Goal: Communication & Community: Answer question/provide support

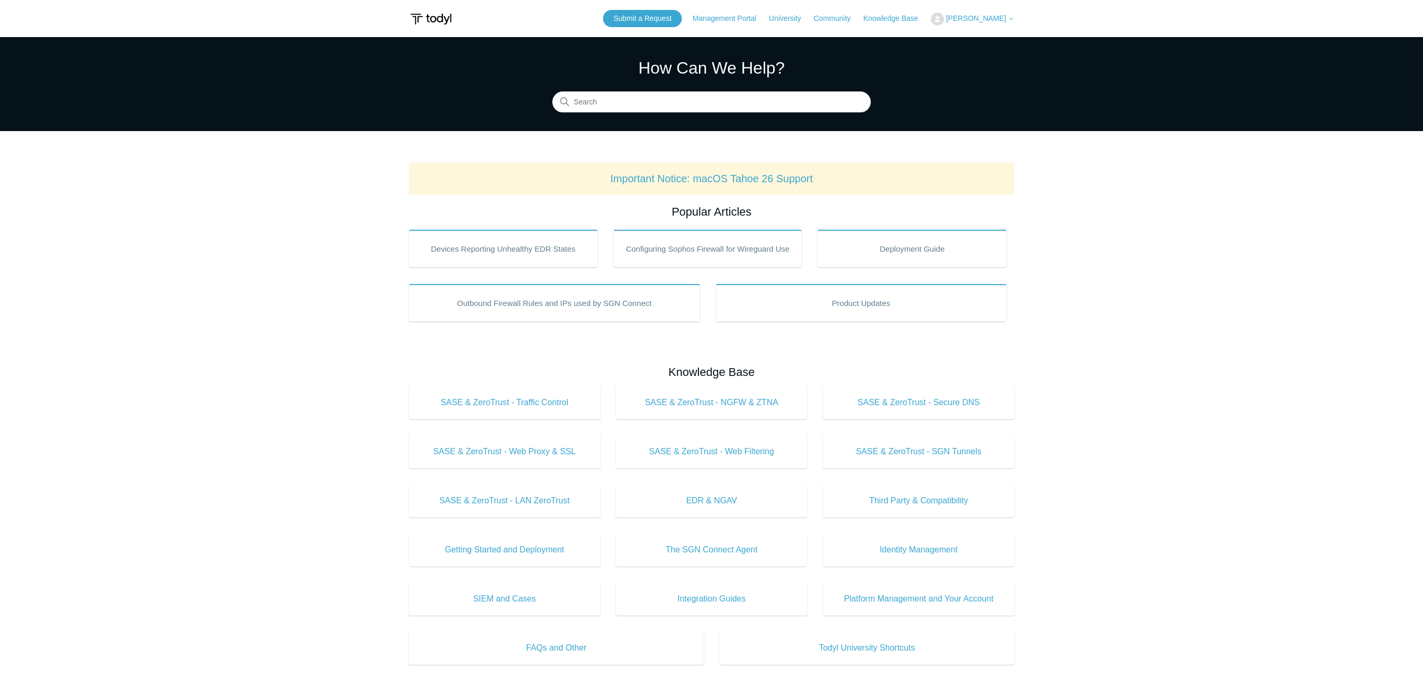
click at [991, 22] on button "[PERSON_NAME]" at bounding box center [973, 19] width 84 height 13
click at [984, 47] on link "My Support Requests" at bounding box center [982, 41] width 102 height 18
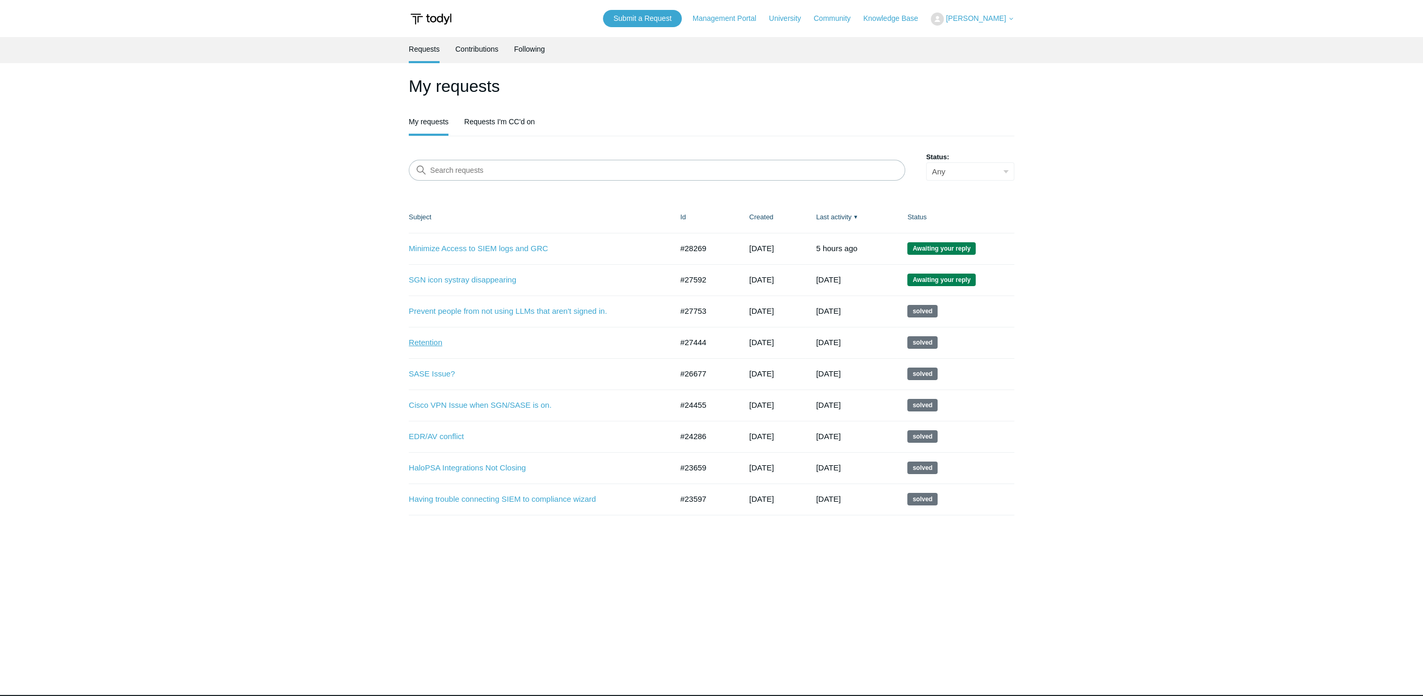
click at [439, 344] on link "Retention" at bounding box center [533, 343] width 248 height 12
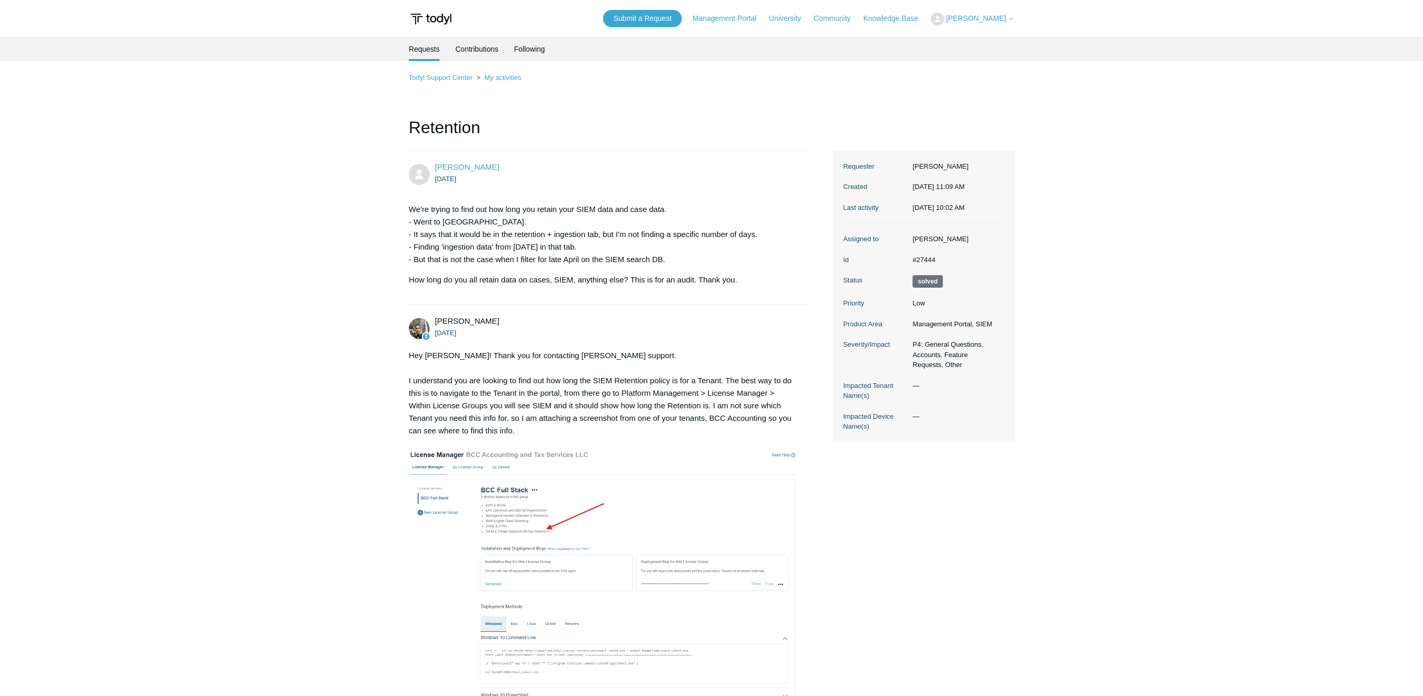
click at [989, 20] on span "[PERSON_NAME]" at bounding box center [976, 18] width 60 height 8
click at [985, 39] on link "My Support Requests" at bounding box center [982, 41] width 102 height 18
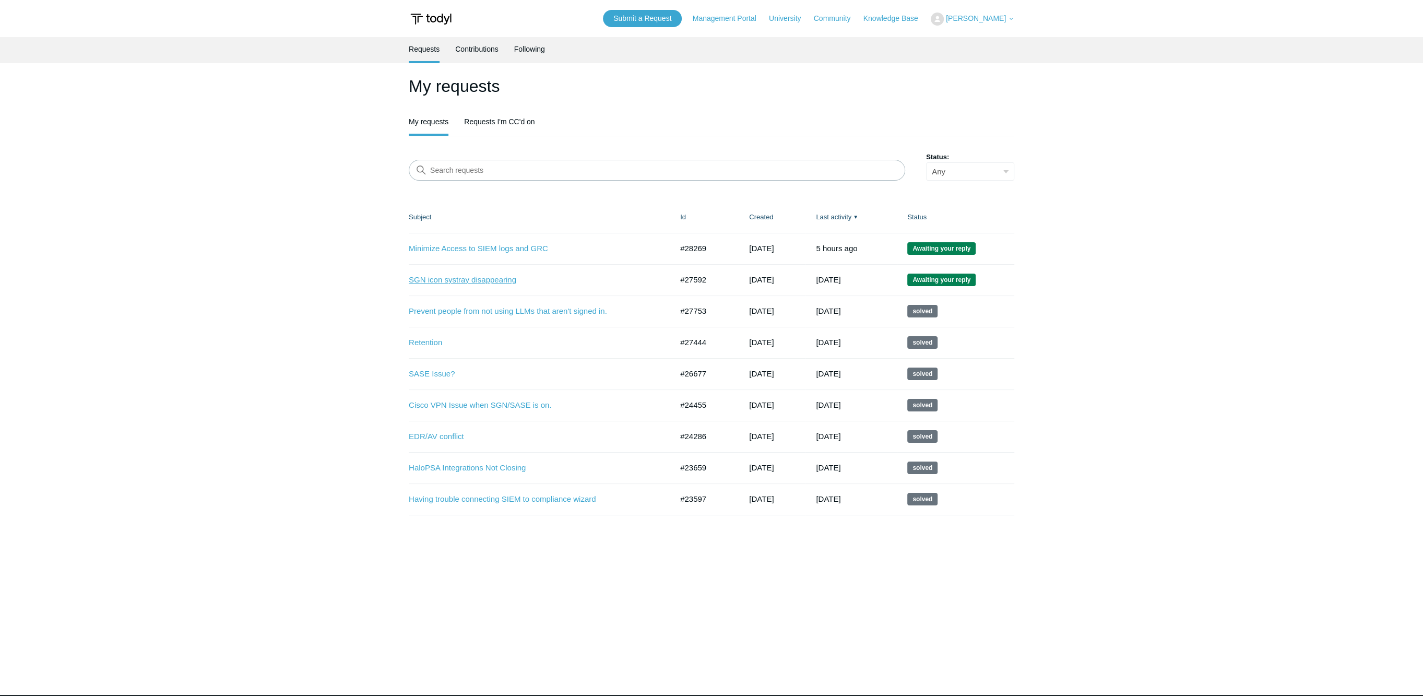
click at [495, 283] on link "SGN icon systray disappearing" at bounding box center [533, 280] width 248 height 12
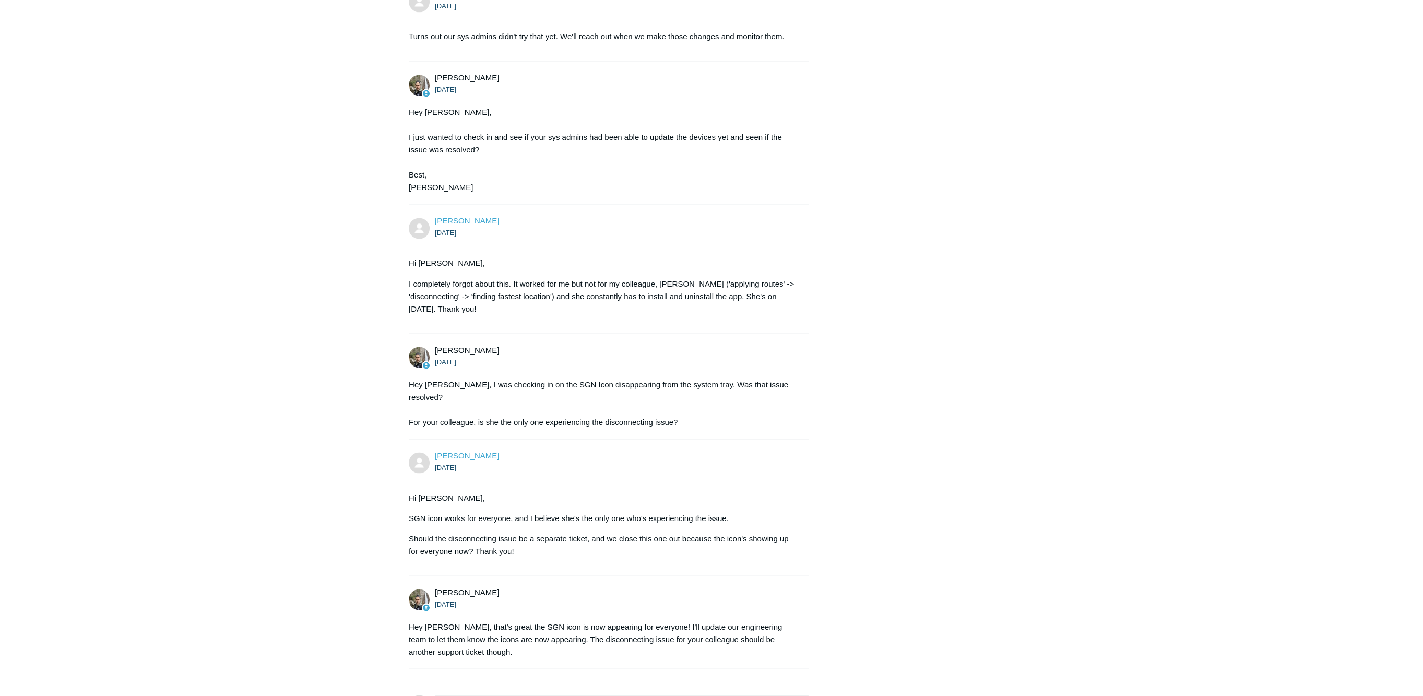
scroll to position [2392, 0]
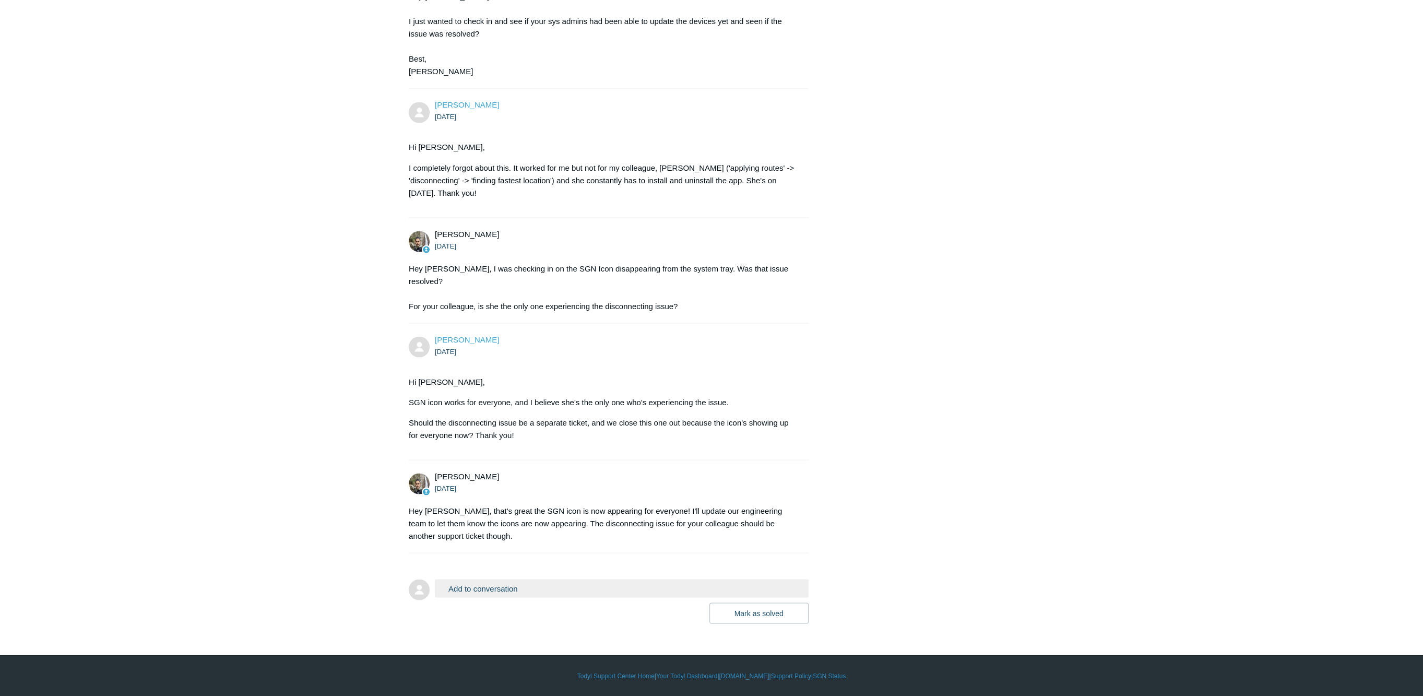
click at [578, 580] on button "Add to conversation" at bounding box center [622, 588] width 374 height 18
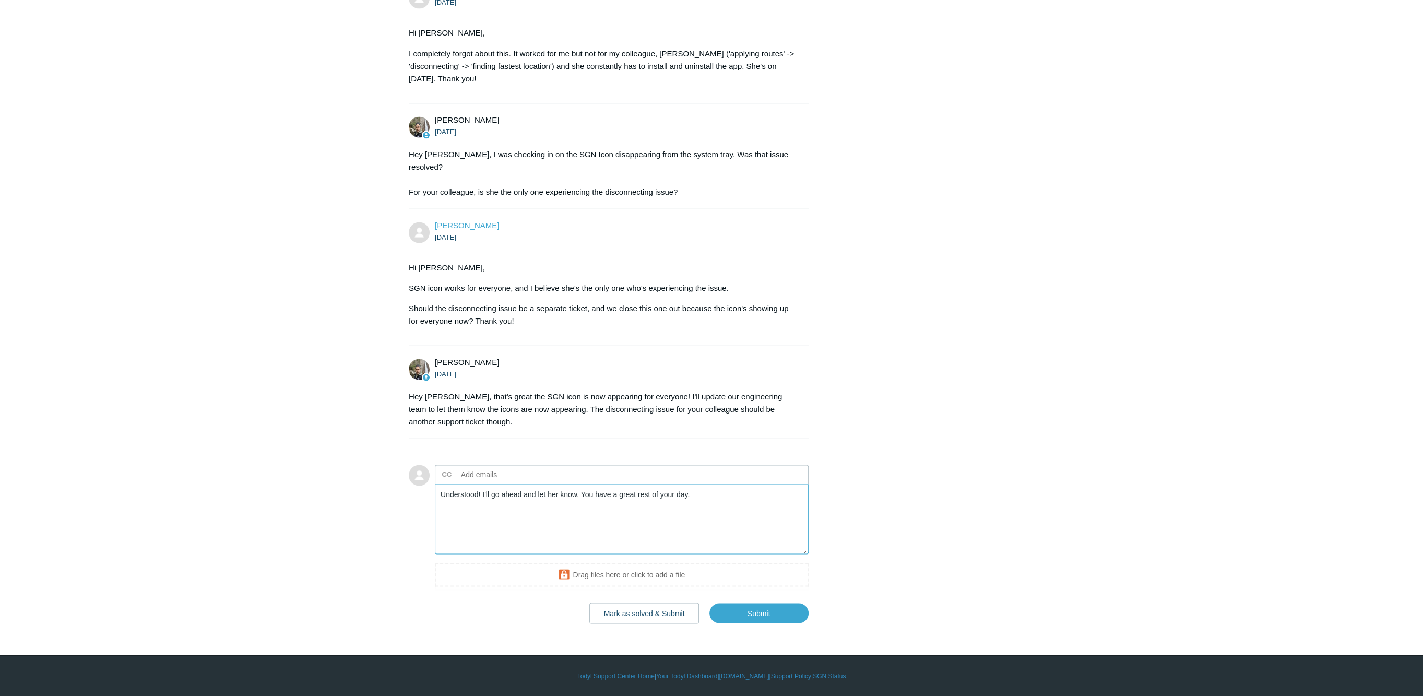
scroll to position [2506, 0]
type textarea "Understood! I'll go ahead and let her know. You have a great rest of your day."
click at [669, 616] on button "Mark as solved & Submit" at bounding box center [644, 612] width 110 height 21
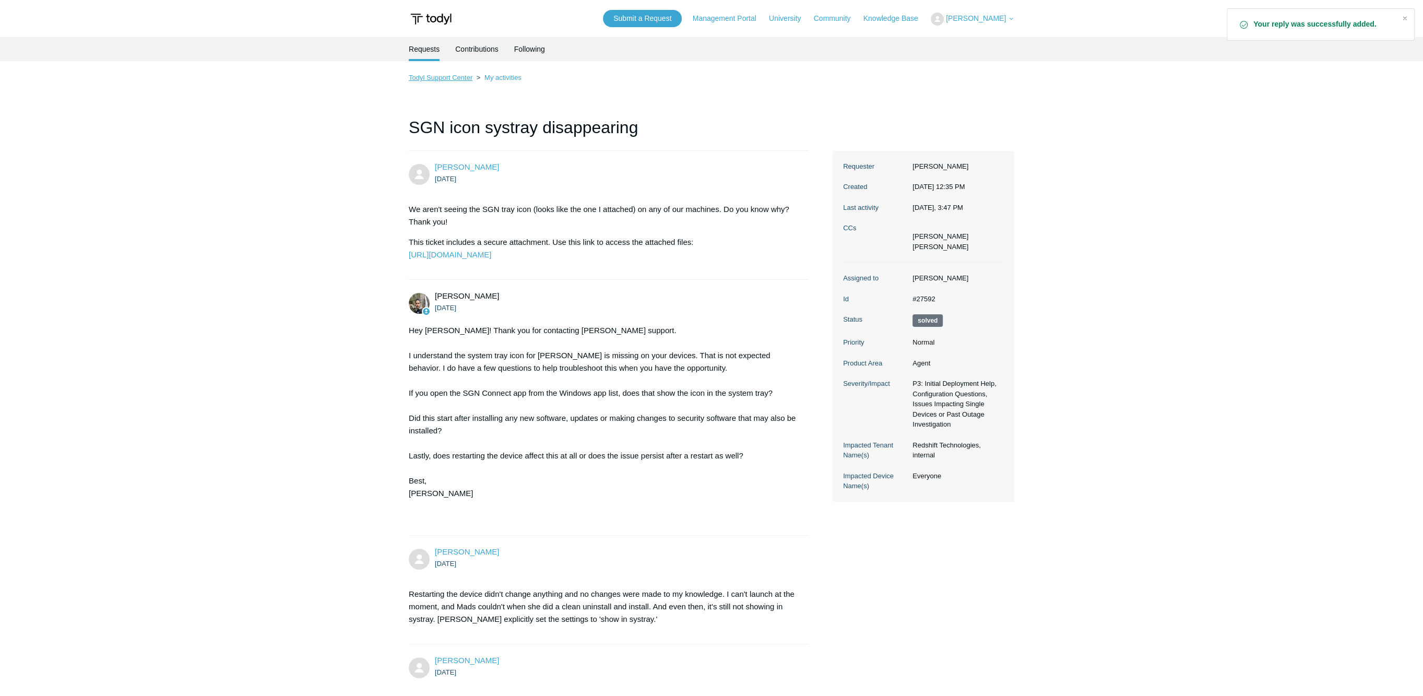
click at [459, 75] on link "Todyl Support Center" at bounding box center [441, 78] width 64 height 8
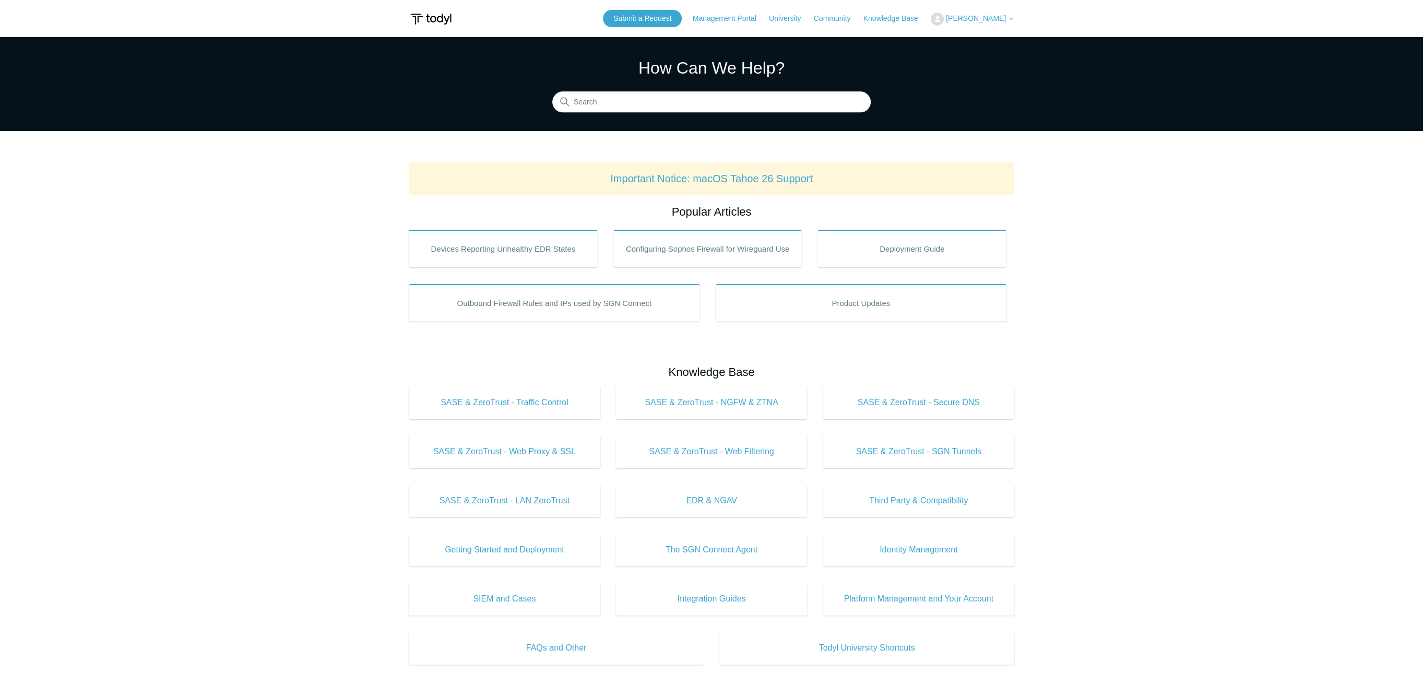
click at [970, 25] on button "[PERSON_NAME]" at bounding box center [973, 19] width 84 height 13
click at [968, 39] on link "My Support Requests" at bounding box center [982, 41] width 102 height 18
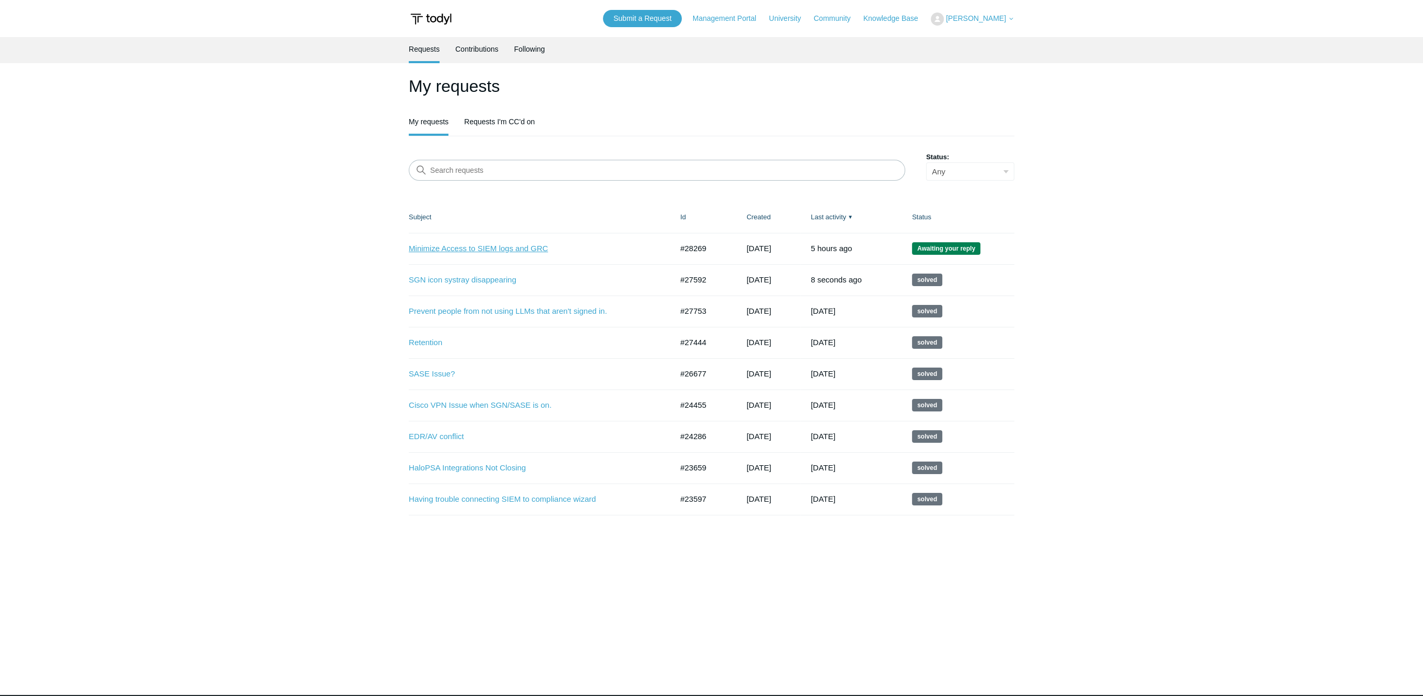
click at [493, 244] on link "Minimize Access to SIEM logs and GRC" at bounding box center [533, 249] width 248 height 12
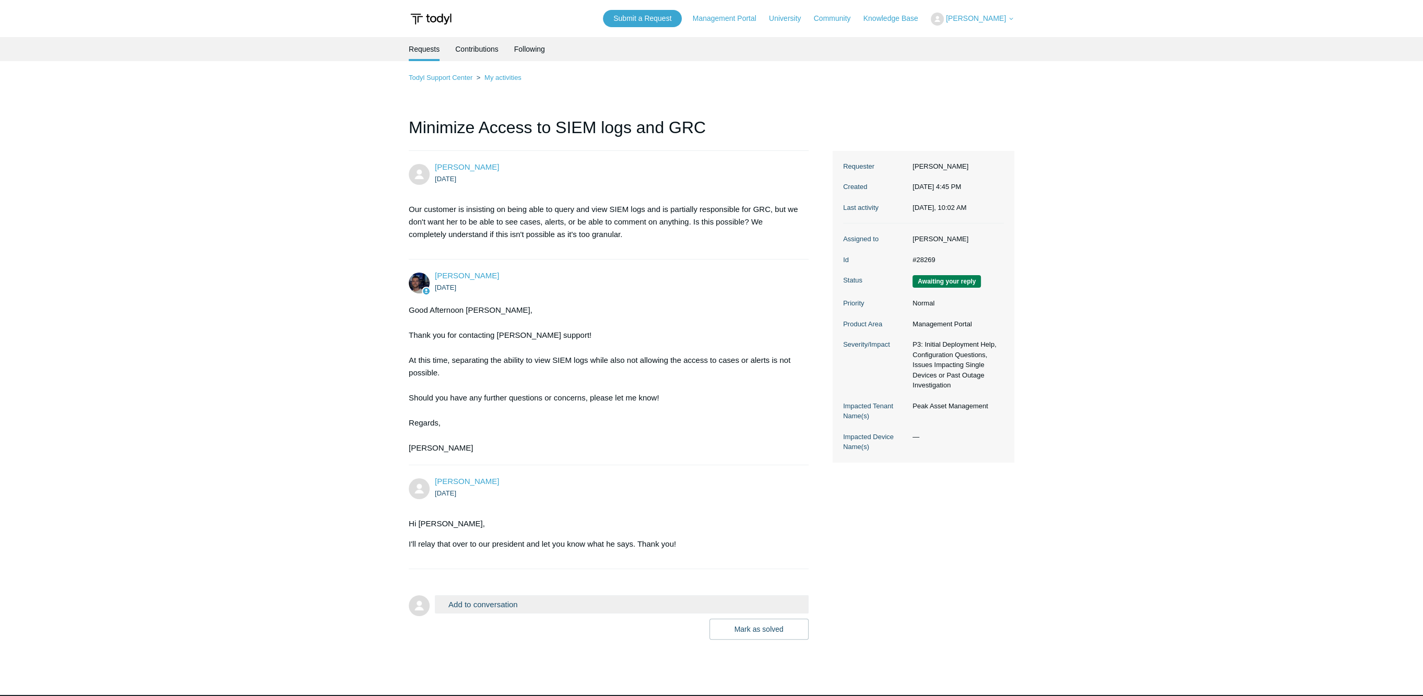
click at [564, 601] on button "Add to conversation" at bounding box center [622, 604] width 374 height 18
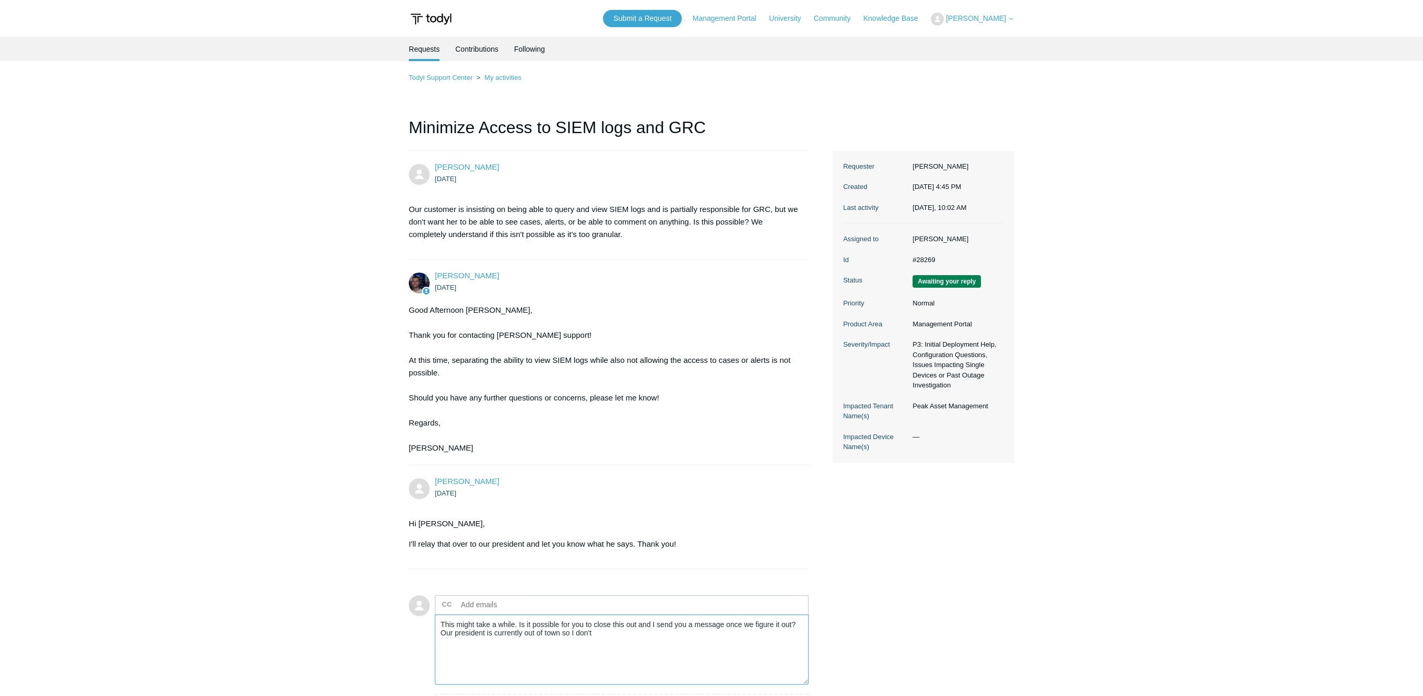
type textarea "This might take a while. Is it possible for you to close this out and I send yo…"
drag, startPoint x: 618, startPoint y: 632, endPoint x: 184, endPoint y: 581, distance: 437.1
click at [184, 581] on main "Requests Contributions Following Todyl Support Center My activities Minimize Ac…" at bounding box center [711, 395] width 1423 height 717
type textarea "T"
type textarea "I"
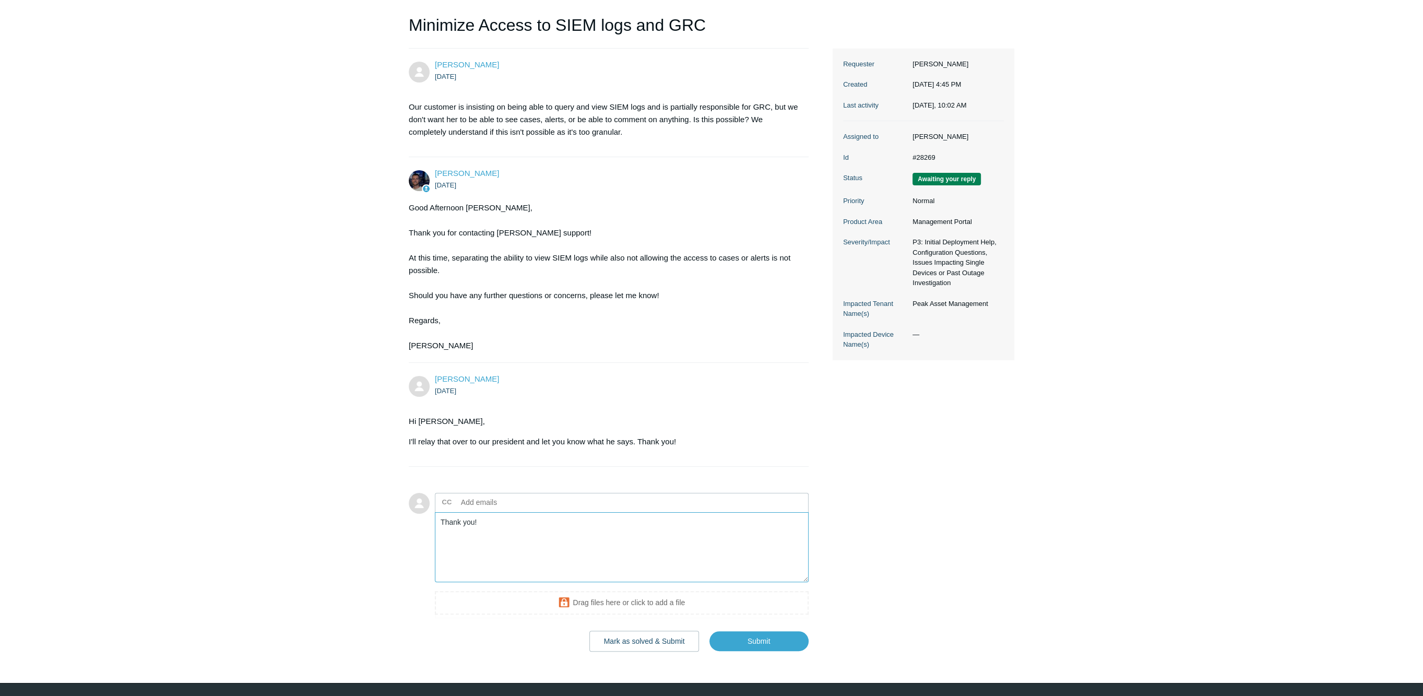
scroll to position [129, 0]
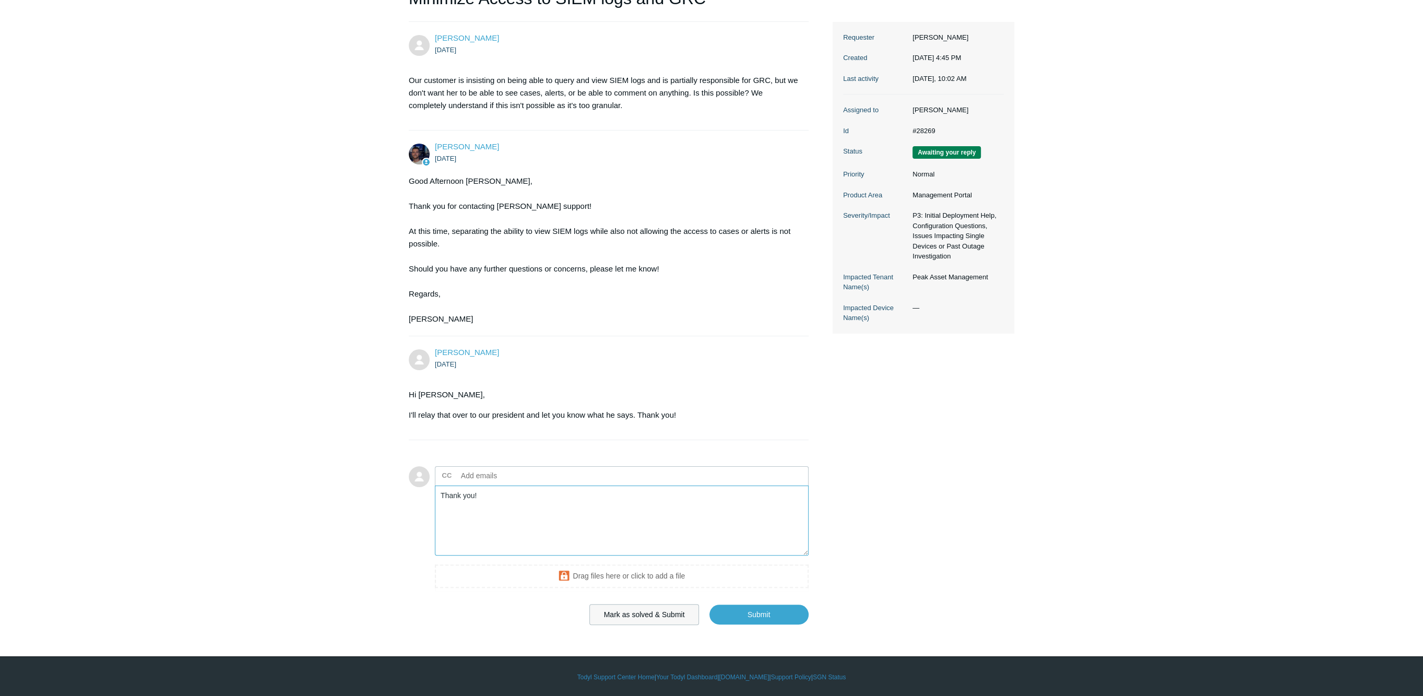
type textarea "Thank you!"
click at [658, 610] on button "Mark as solved & Submit" at bounding box center [644, 614] width 110 height 21
